Goal: Information Seeking & Learning: Understand process/instructions

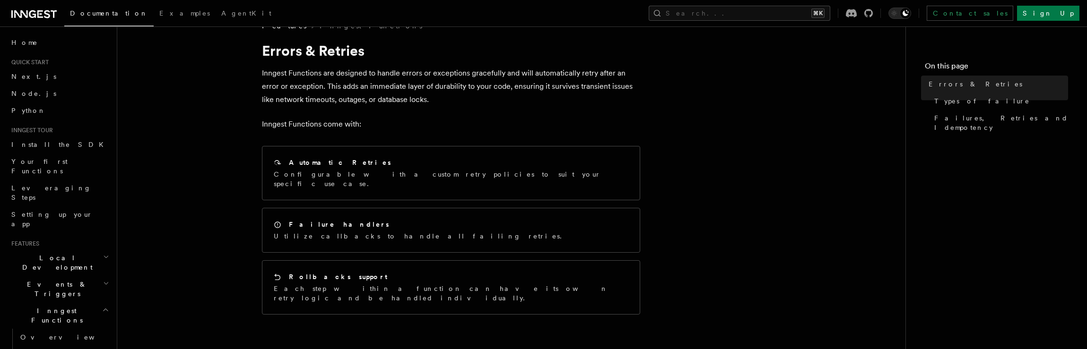
scroll to position [23, 0]
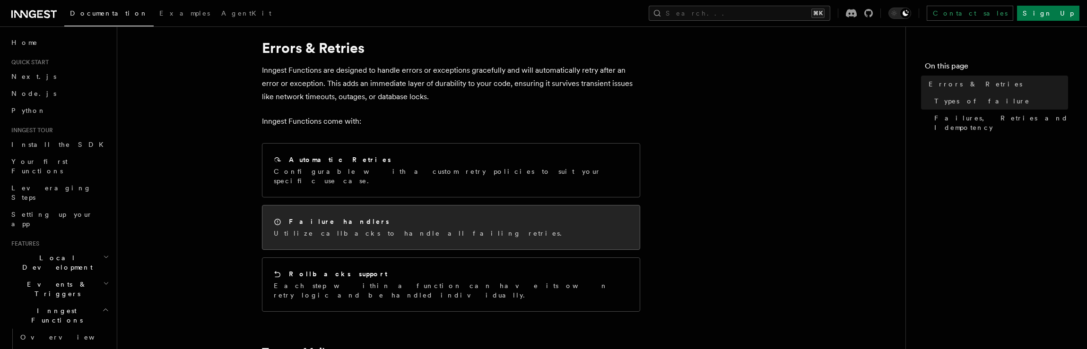
click at [316, 229] on p "Utilize callbacks to handle all failing retries." at bounding box center [421, 233] width 294 height 9
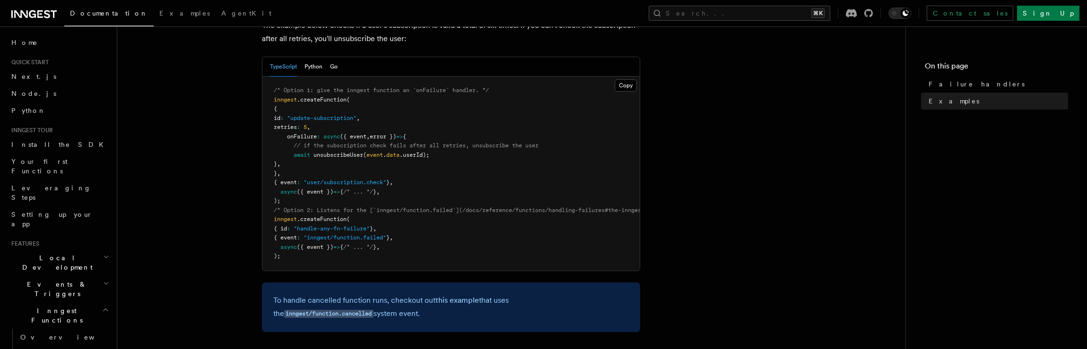
scroll to position [183, 0]
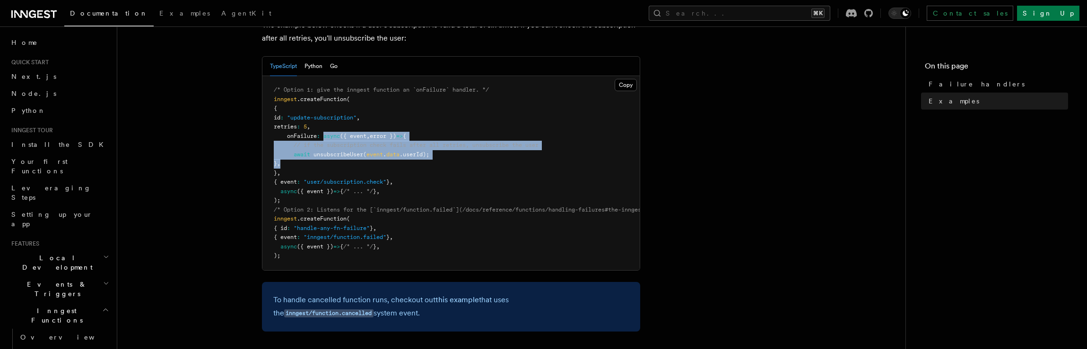
drag, startPoint x: 324, startPoint y: 138, endPoint x: 322, endPoint y: 163, distance: 25.1
click at [322, 163] on pre "/* Option 1: give the inngest function an `onFailure` handler. */ inngest .crea…" at bounding box center [450, 173] width 377 height 194
click at [321, 166] on pre "/* Option 1: give the inngest function an `onFailure` handler. */ inngest .crea…" at bounding box center [450, 173] width 377 height 194
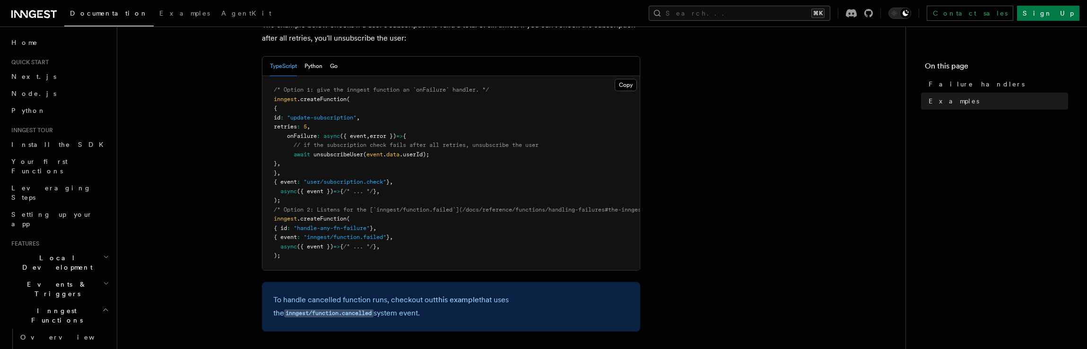
scroll to position [182, 0]
